Goal: Obtain resource: Download file/media

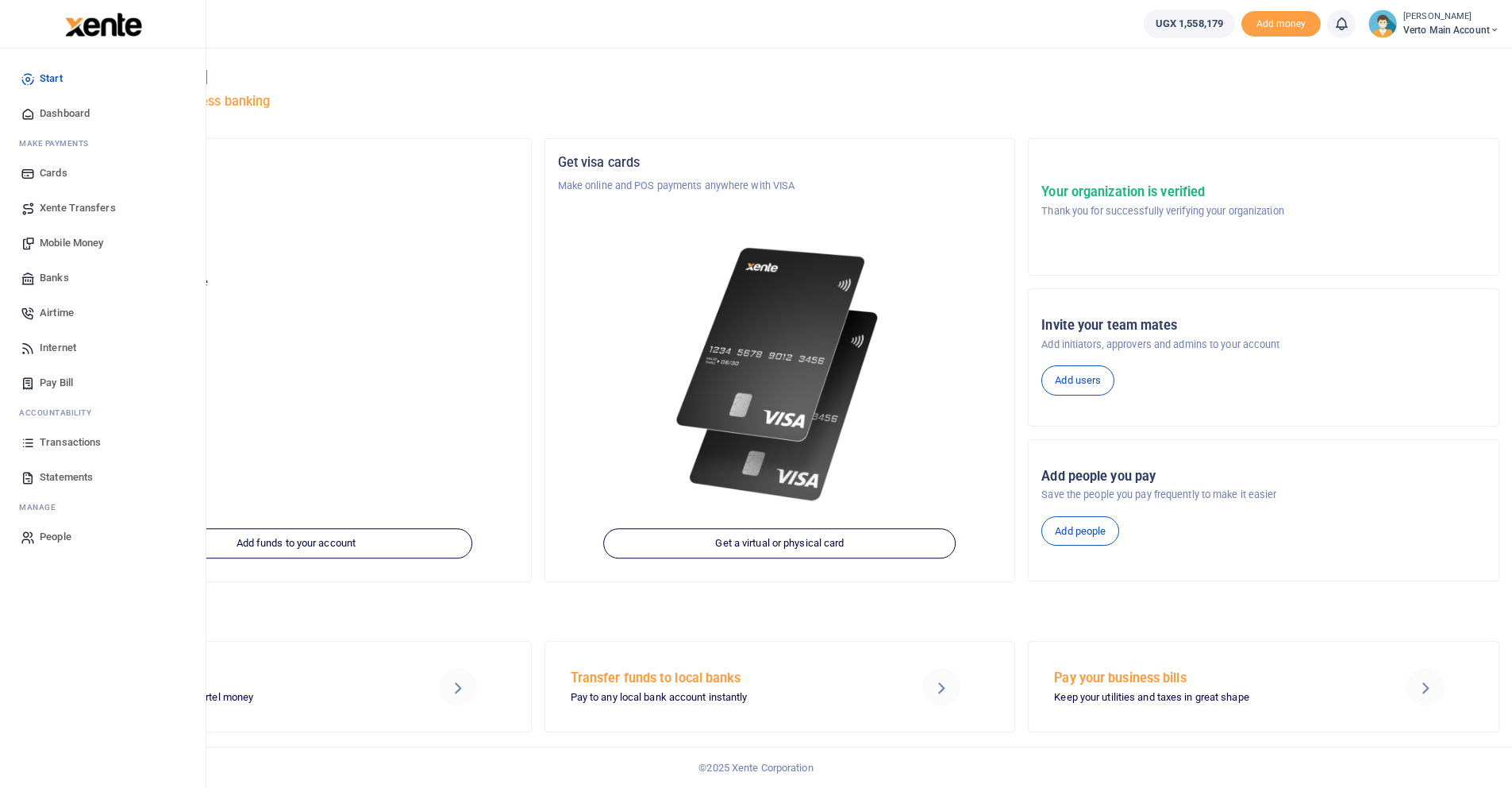
click at [73, 484] on span "Statements" at bounding box center [67, 477] width 53 height 16
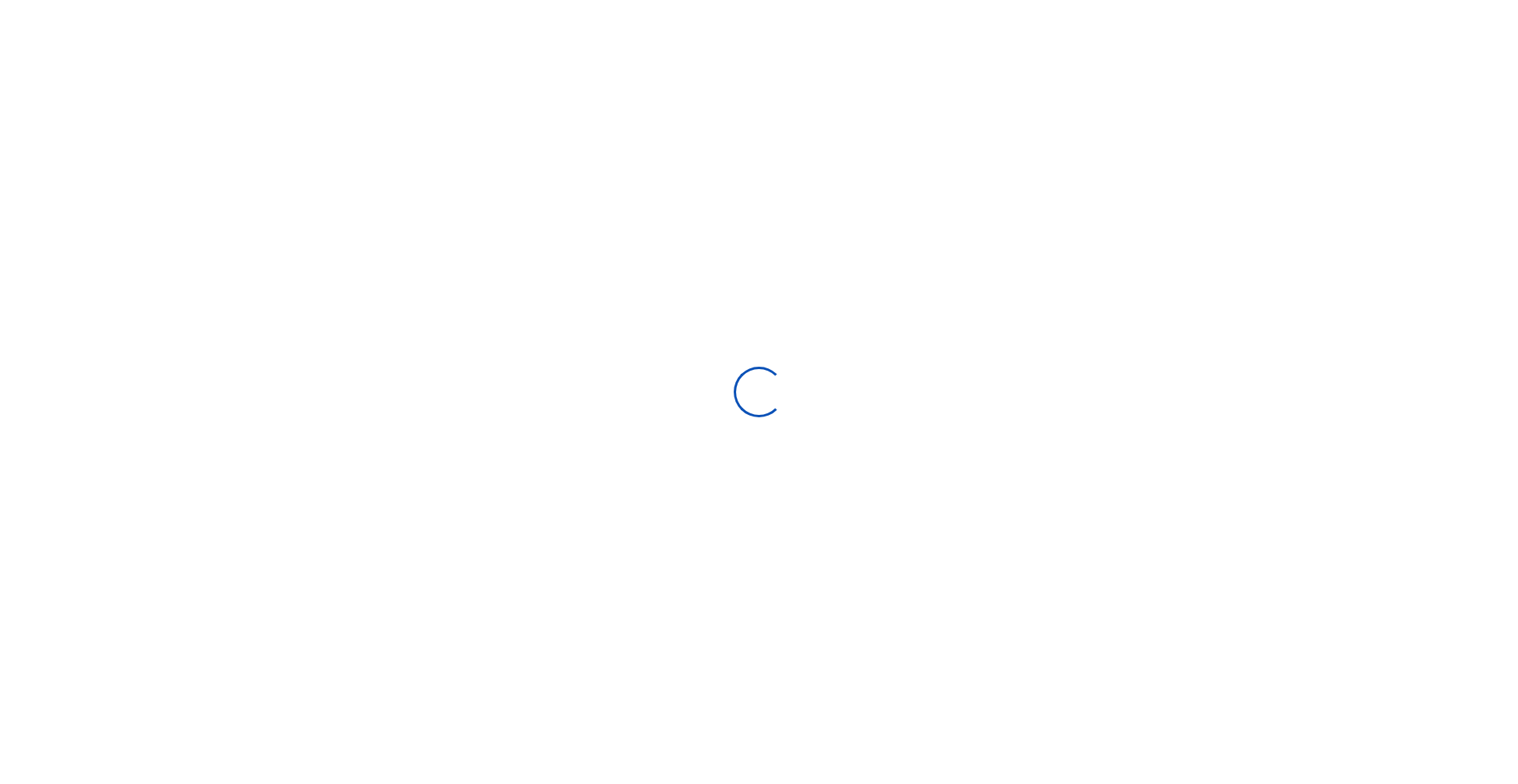
select select "ALL"
type input "[DATE] - [DATE]"
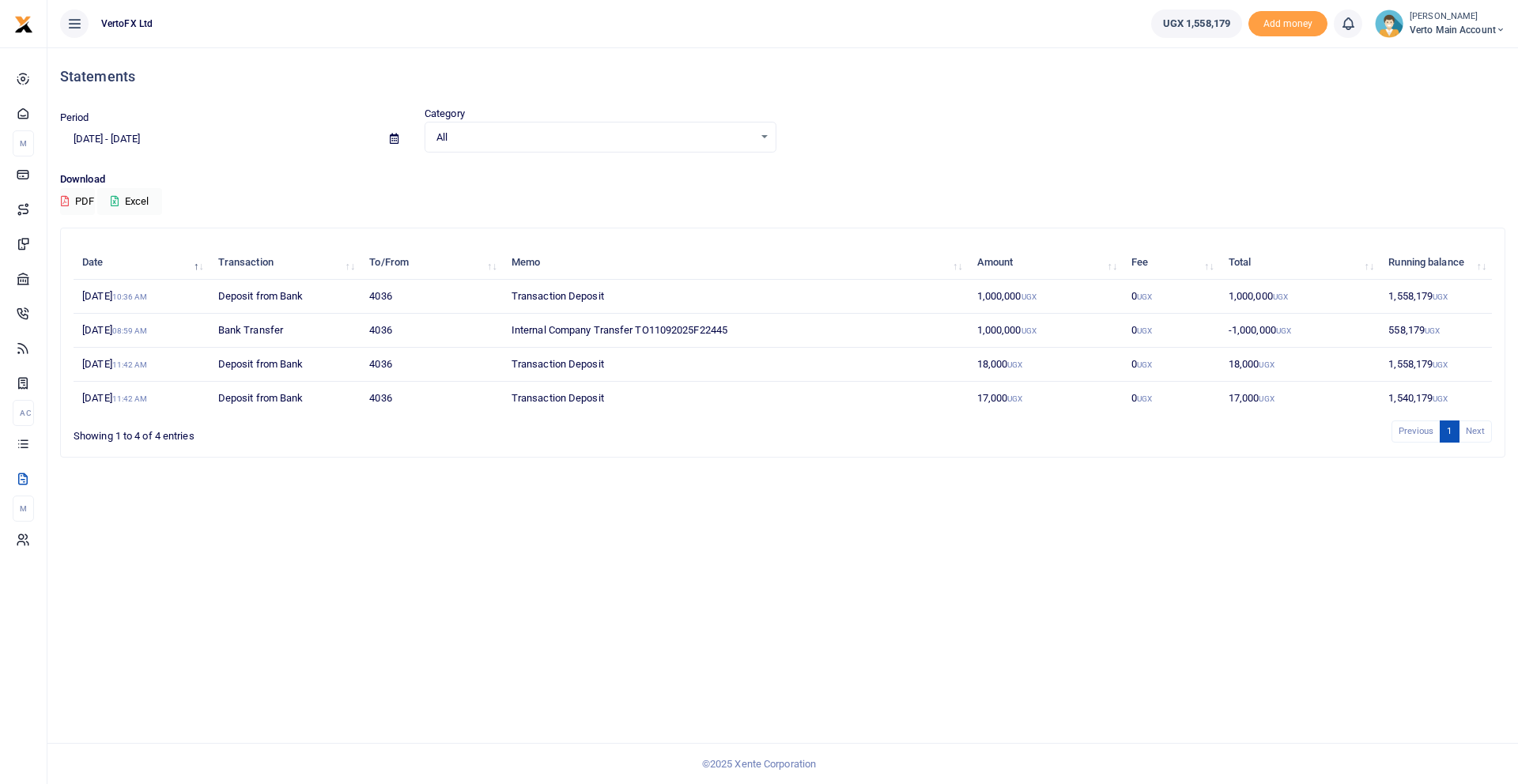
click at [148, 300] on small "10:36 AM" at bounding box center [130, 296] width 36 height 8
click at [142, 299] on td "[DATE] 10:36 AM" at bounding box center [142, 296] width 136 height 34
click at [1015, 297] on td "1,000,000 UGX" at bounding box center [1046, 296] width 155 height 34
click at [1266, 300] on td "1,000,000 UGX" at bounding box center [1300, 296] width 160 height 34
click at [1426, 300] on td "1,558,179 UGX" at bounding box center [1436, 296] width 112 height 34
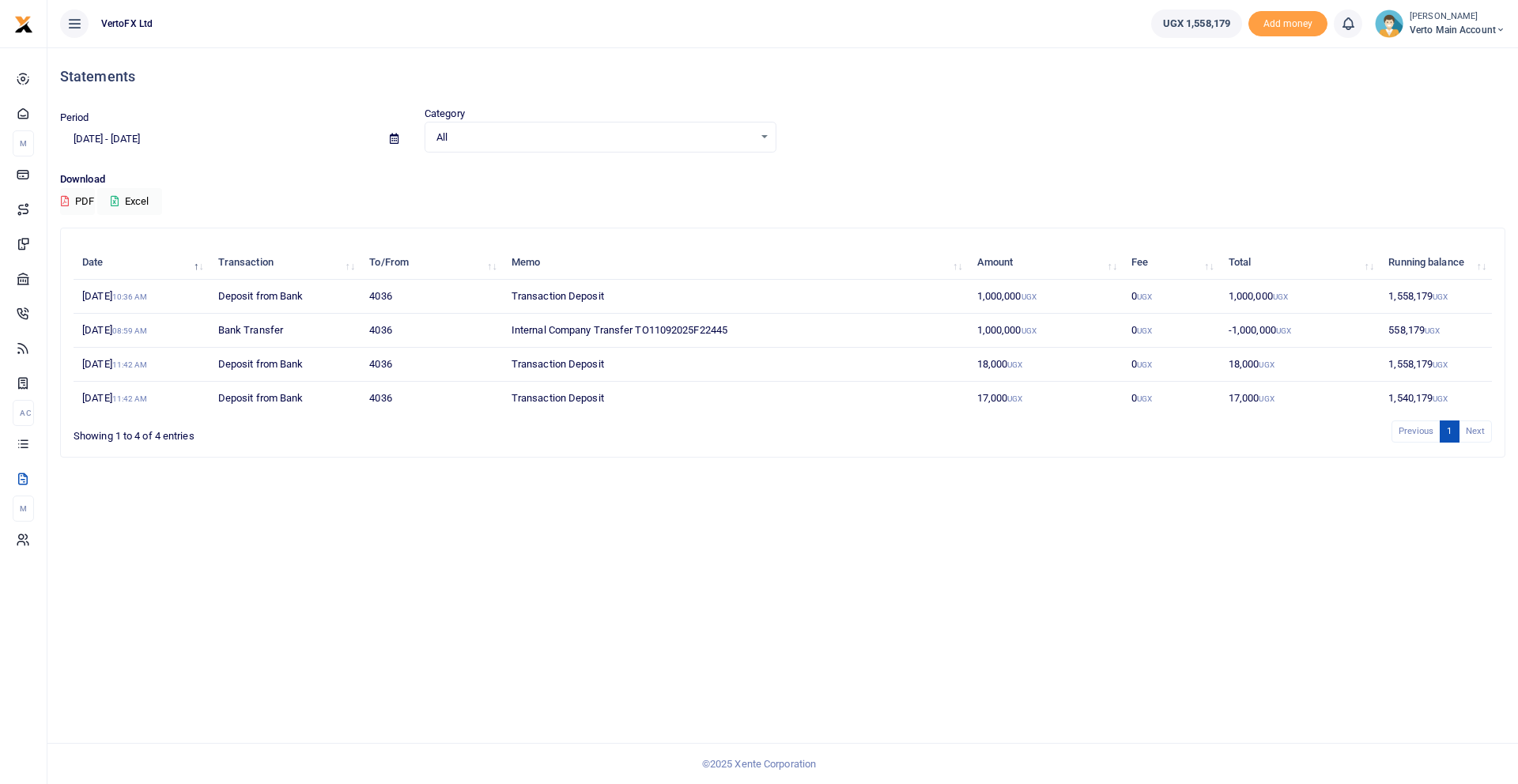
click at [110, 307] on td "[DATE] 10:36 AM" at bounding box center [142, 296] width 136 height 34
drag, startPoint x: 86, startPoint y: 291, endPoint x: 1107, endPoint y: 301, distance: 1021.0
click at [1107, 301] on tr "[DATE] 10:36 AM Deposit from Bank 4036 Transaction Deposit 1,000,000 UGX 0 UGX …" at bounding box center [783, 296] width 1419 height 34
drag, startPoint x: 528, startPoint y: 522, endPoint x: 518, endPoint y: 521, distance: 10.0
click at [524, 522] on div "Statements Period [DATE] - [DATE] Category All Select an option... All Credit D…" at bounding box center [783, 415] width 1470 height 736
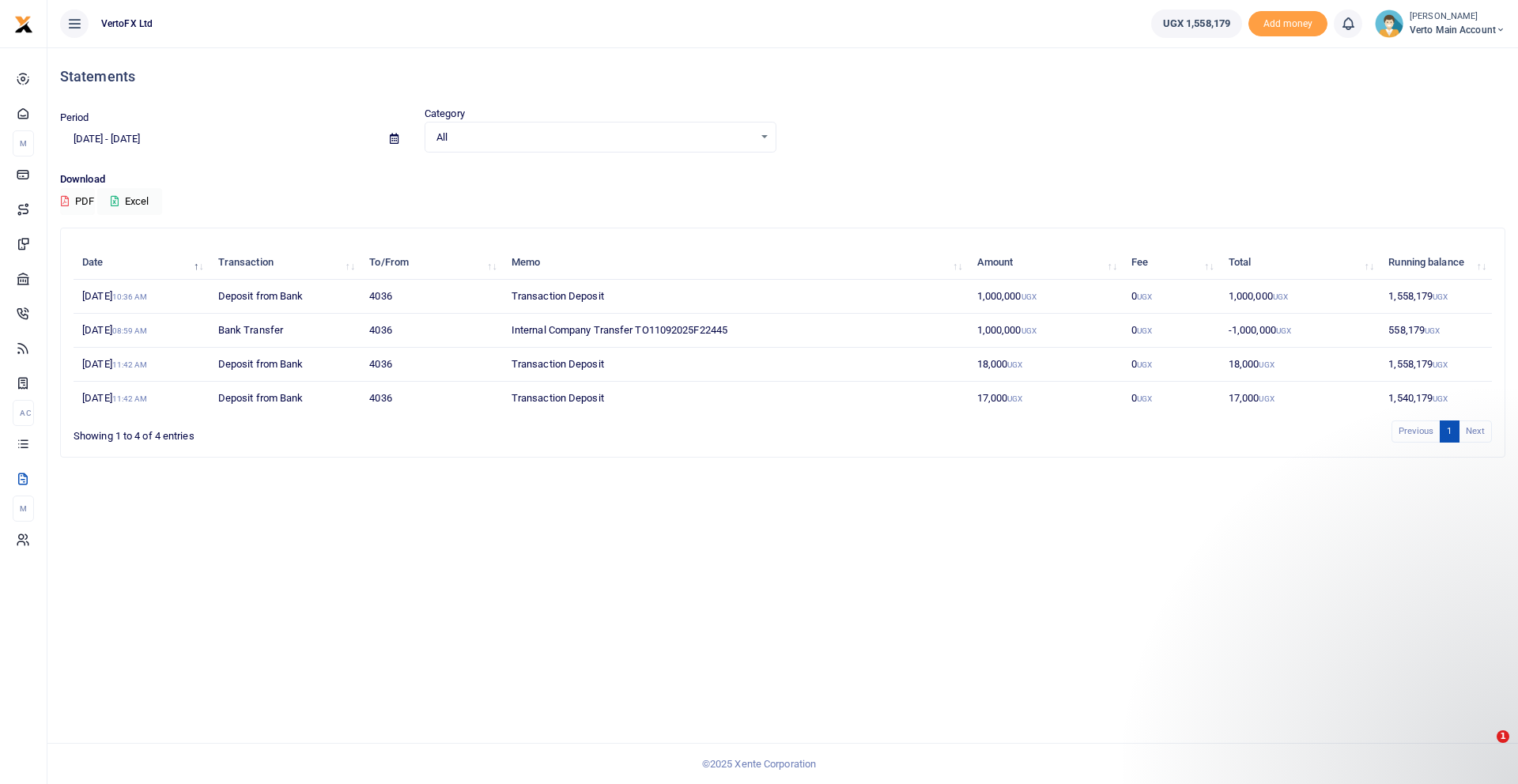
click at [72, 199] on button "PDF" at bounding box center [77, 201] width 35 height 27
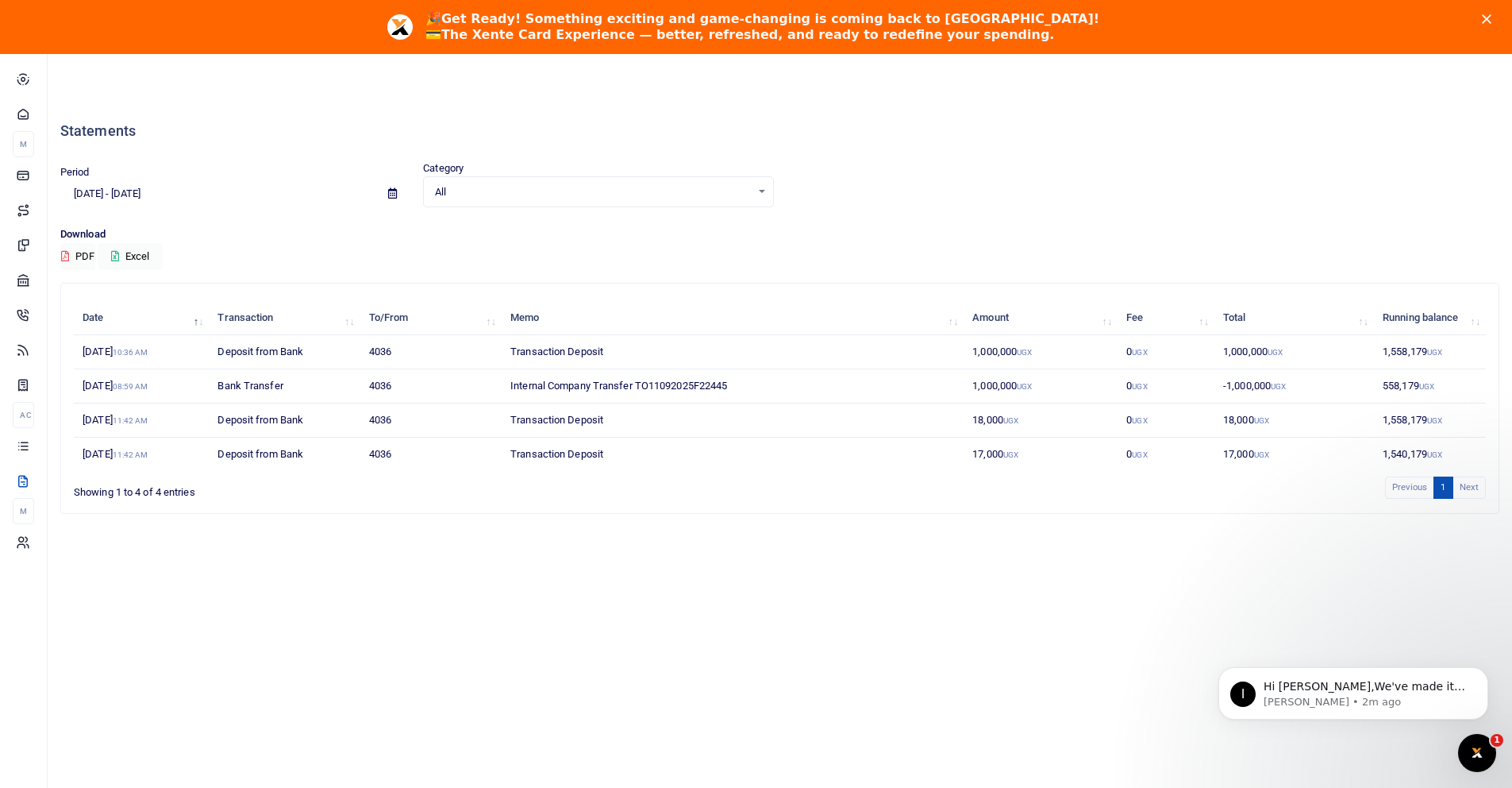
click at [278, 89] on div "Statements Period [DATE] - [DATE] Category All Select an option... All Credit D…" at bounding box center [756, 447] width 1512 height 788
click at [991, 353] on td "1,000,000 UGX" at bounding box center [1040, 353] width 154 height 34
copy td "1,000,000 UGX"
